Goal: Information Seeking & Learning: Find specific fact

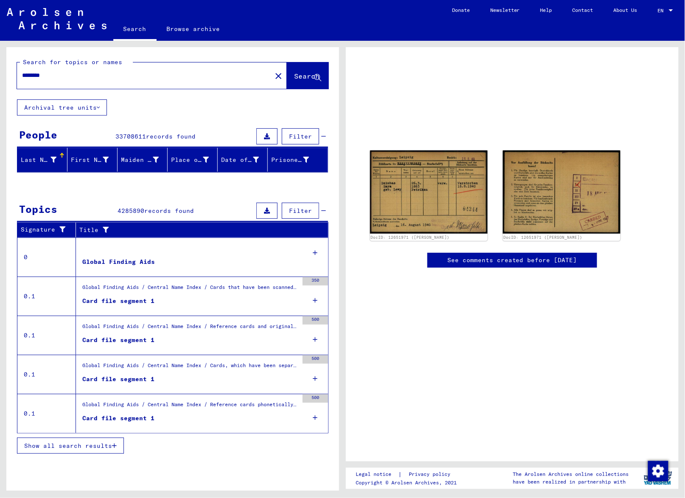
click at [73, 444] on span "Show all search results" at bounding box center [68, 446] width 88 height 8
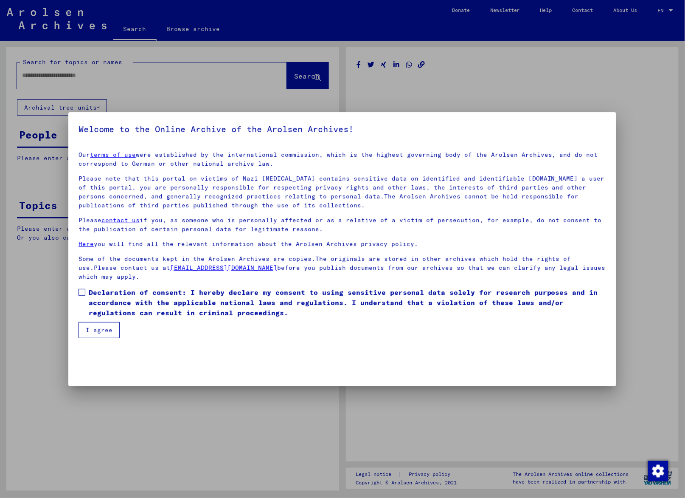
type input "********"
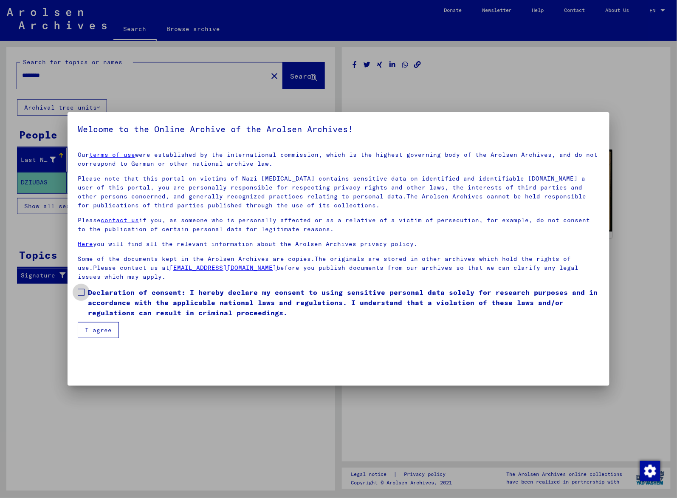
drag, startPoint x: 79, startPoint y: 292, endPoint x: 76, endPoint y: 301, distance: 9.2
click at [78, 294] on span at bounding box center [81, 292] width 7 height 7
click at [96, 329] on button "I agree" at bounding box center [98, 330] width 41 height 16
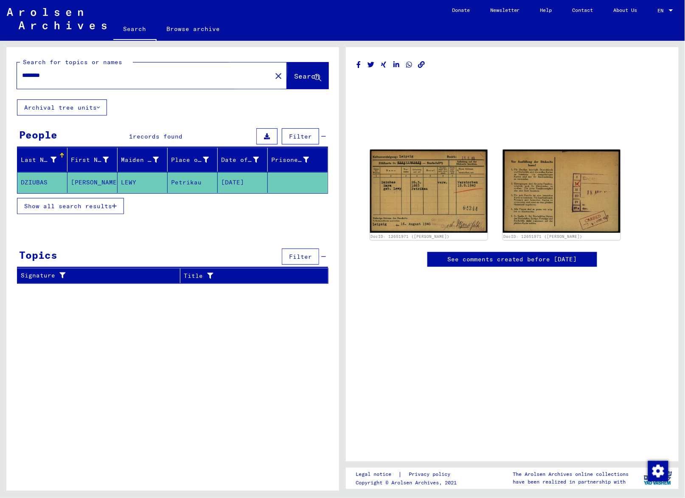
click at [294, 80] on span "Search" at bounding box center [307, 76] width 27 height 9
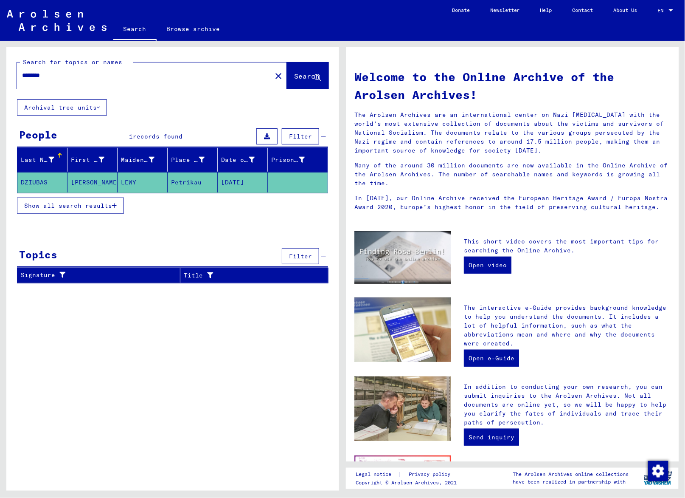
scroll to position [111, 0]
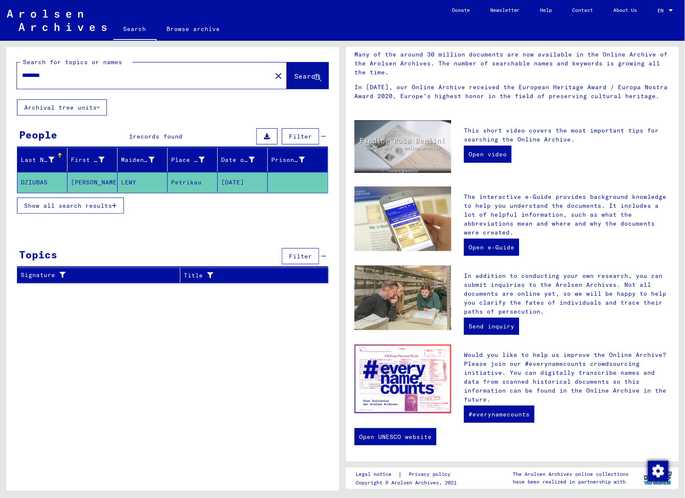
click at [661, 465] on img "button" at bounding box center [658, 471] width 20 height 20
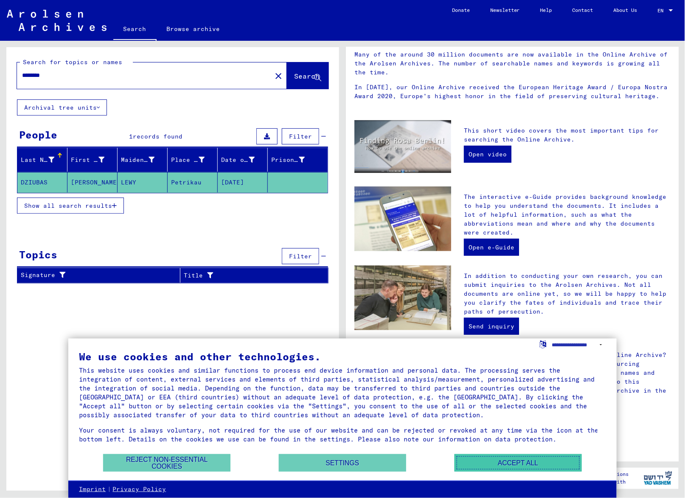
click at [514, 457] on button "Accept all" at bounding box center [518, 462] width 127 height 17
